Goal: Check status: Check status

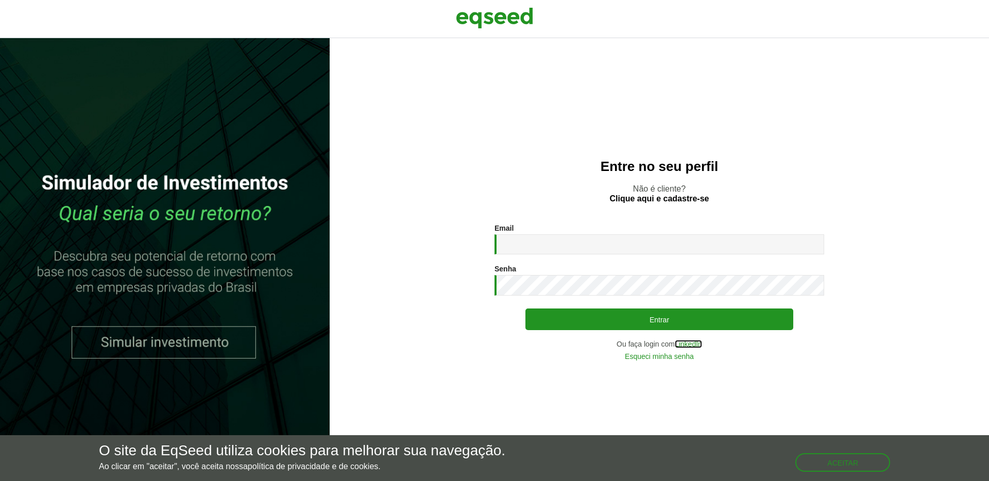
click at [689, 343] on link "LinkedIn" at bounding box center [688, 343] width 27 height 7
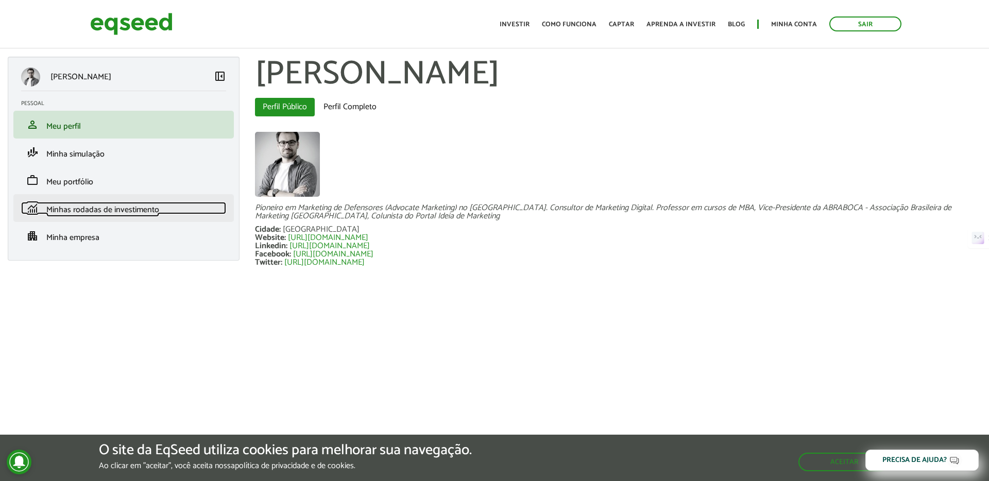
click at [111, 207] on span "Minhas rodadas de investimento" at bounding box center [102, 210] width 113 height 14
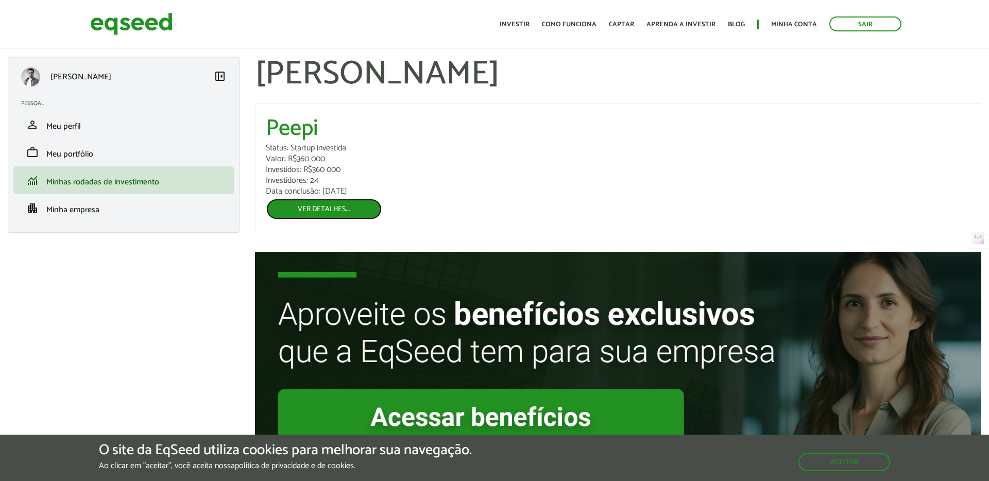
click at [318, 206] on link "Ver detalhes..." at bounding box center [324, 209] width 116 height 22
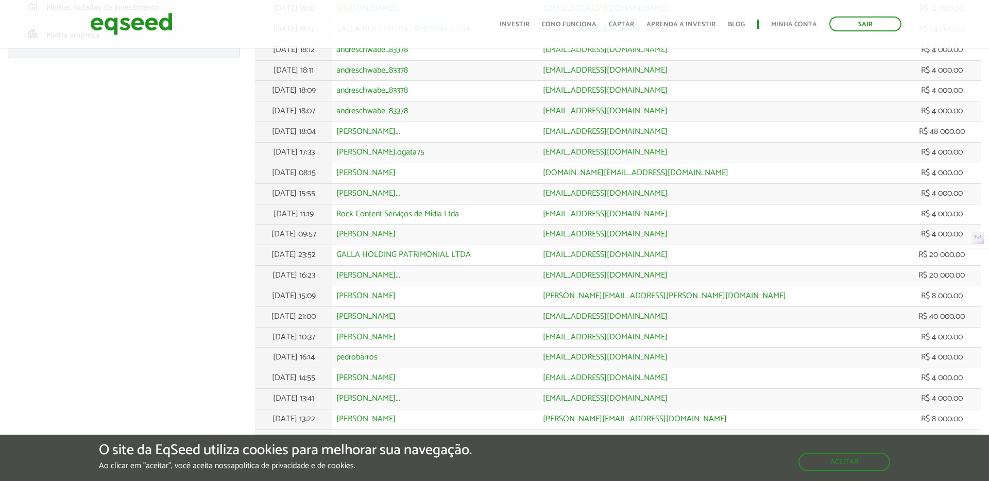
scroll to position [259, 0]
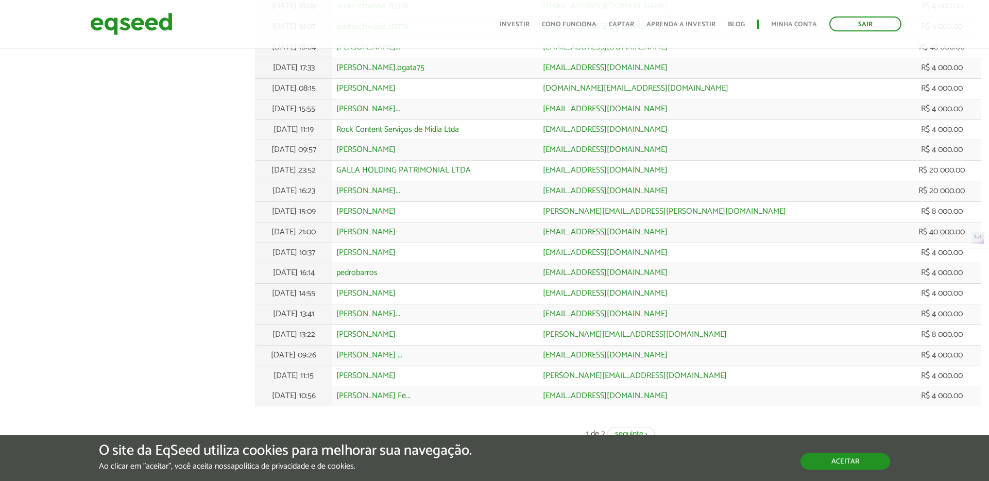
click at [812, 458] on button "Aceitar" at bounding box center [845, 461] width 90 height 16
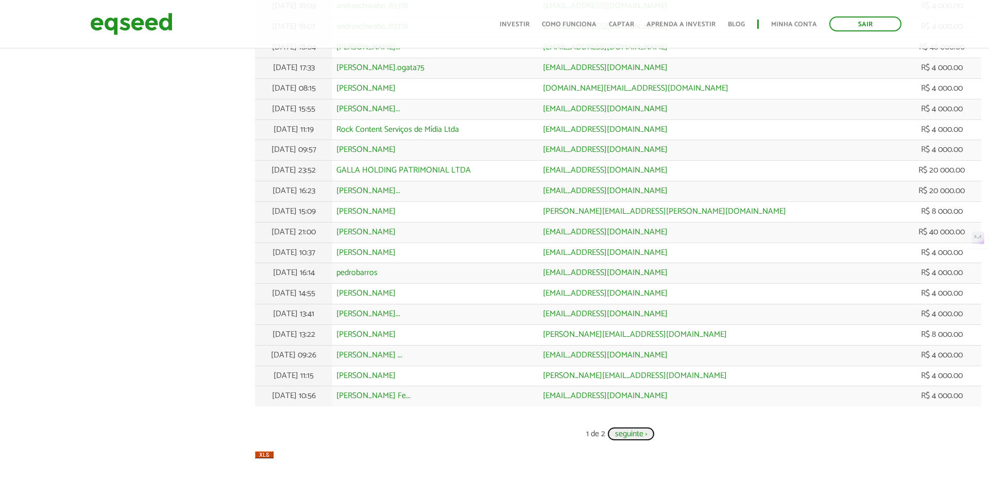
click at [623, 439] on link "seguinte ›" at bounding box center [630, 434] width 47 height 14
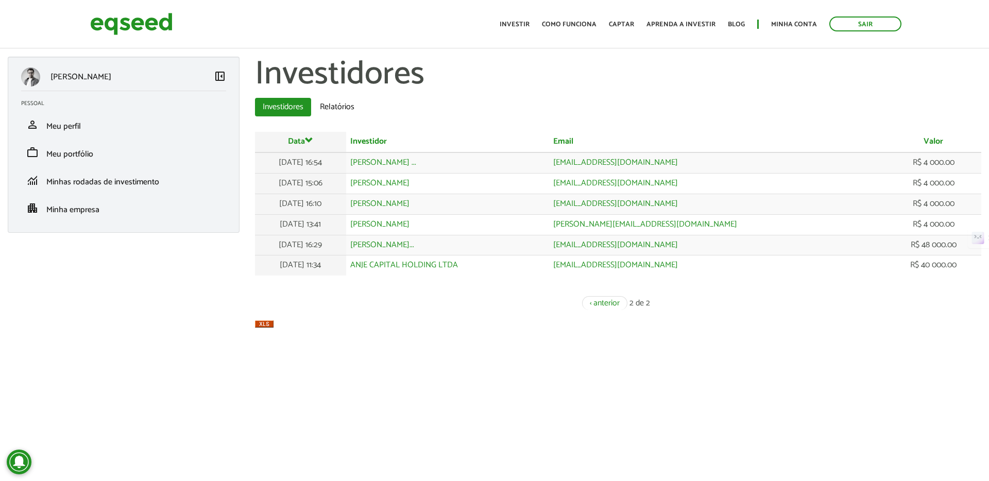
click at [540, 352] on body "Sair Toggle navigation Toggle navigation Início Investir Como funciona" at bounding box center [494, 240] width 989 height 481
click at [166, 325] on div "[PERSON_NAME] left_panel_close [GEOGRAPHIC_DATA] person Meu perfil finance_mode…" at bounding box center [494, 193] width 989 height 273
